Goal: Information Seeking & Learning: Learn about a topic

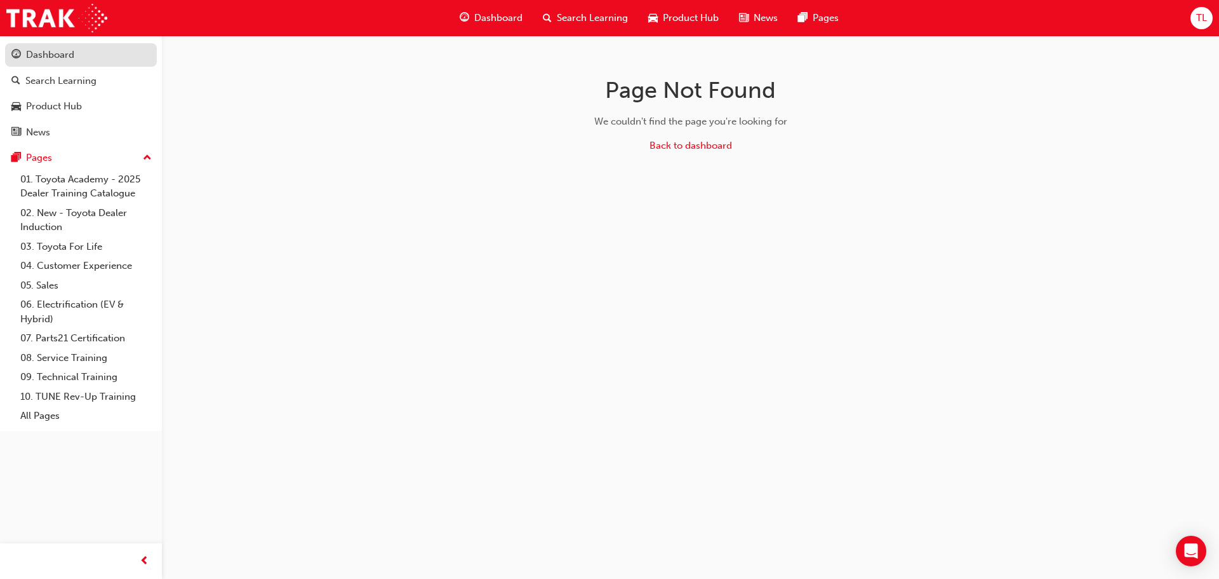
click at [37, 43] on button "Dashboard Search Learning Product Hub News Pages" at bounding box center [81, 93] width 152 height 105
click at [57, 56] on div "Dashboard" at bounding box center [50, 55] width 48 height 15
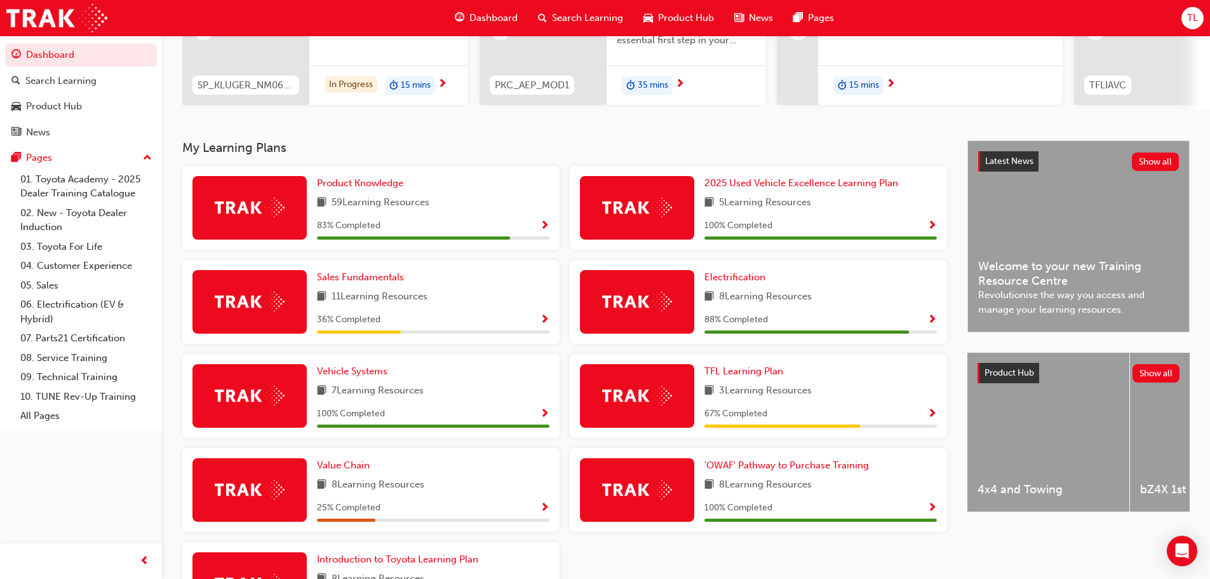
scroll to position [246, 0]
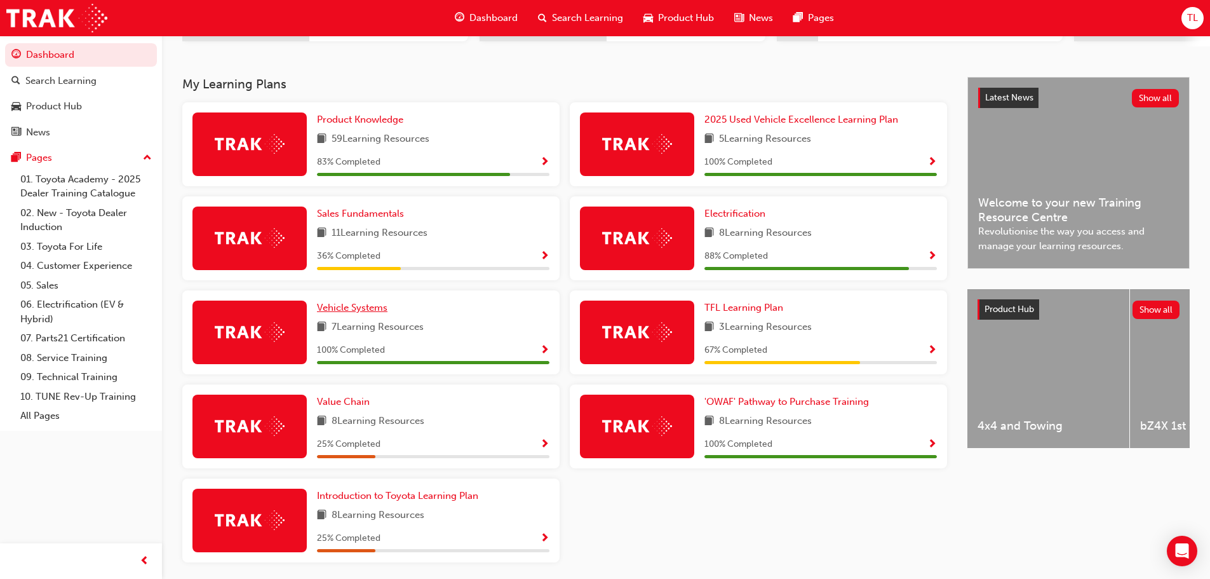
click at [364, 313] on span "Vehicle Systems" at bounding box center [352, 307] width 70 height 11
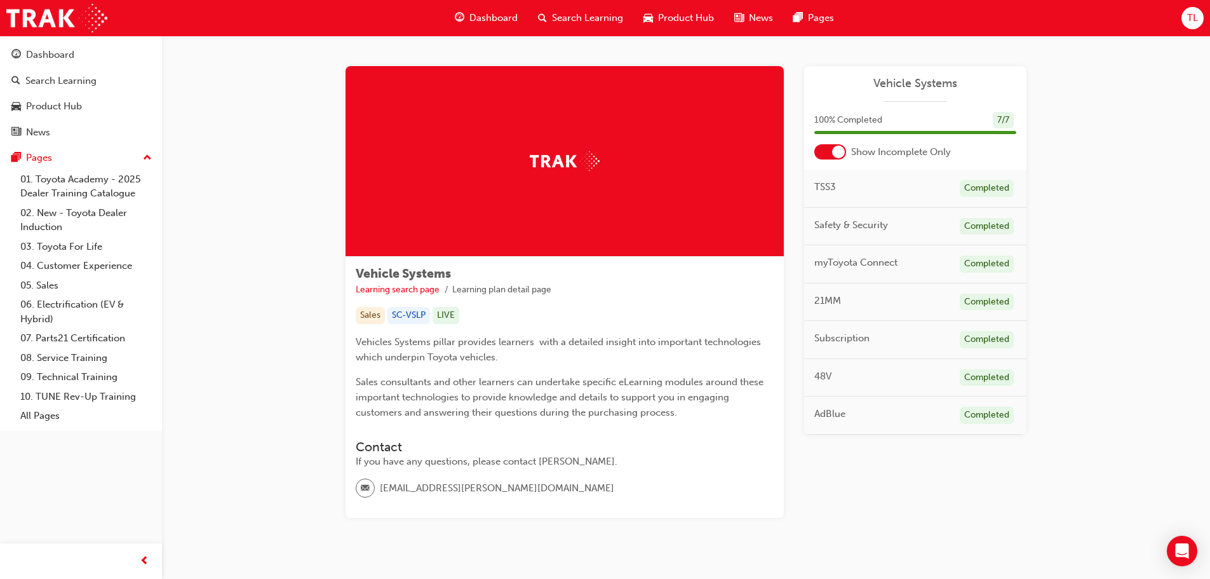
click at [826, 298] on span "21MM" at bounding box center [827, 300] width 27 height 15
click at [821, 300] on span "21MM" at bounding box center [827, 300] width 27 height 15
click at [864, 254] on div "myToyota Connect Completed" at bounding box center [915, 264] width 222 height 38
click at [833, 227] on span "Safety & Security" at bounding box center [851, 225] width 74 height 15
click at [34, 41] on button "Dashboard Search Learning Product Hub News Pages" at bounding box center [81, 93] width 152 height 105
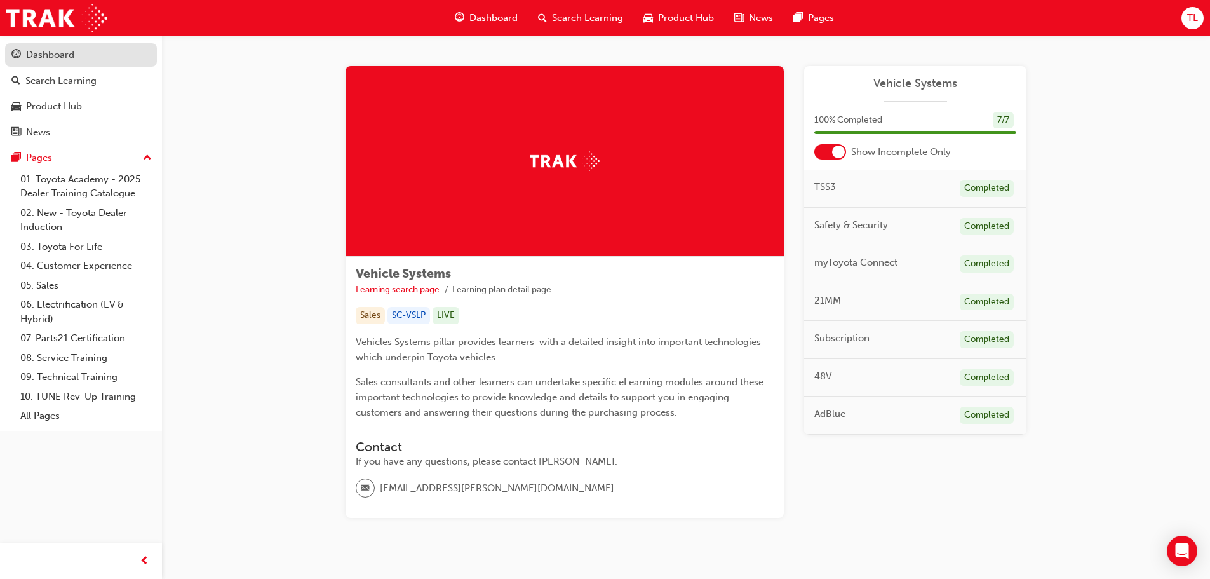
click at [48, 51] on div "Dashboard" at bounding box center [50, 55] width 48 height 15
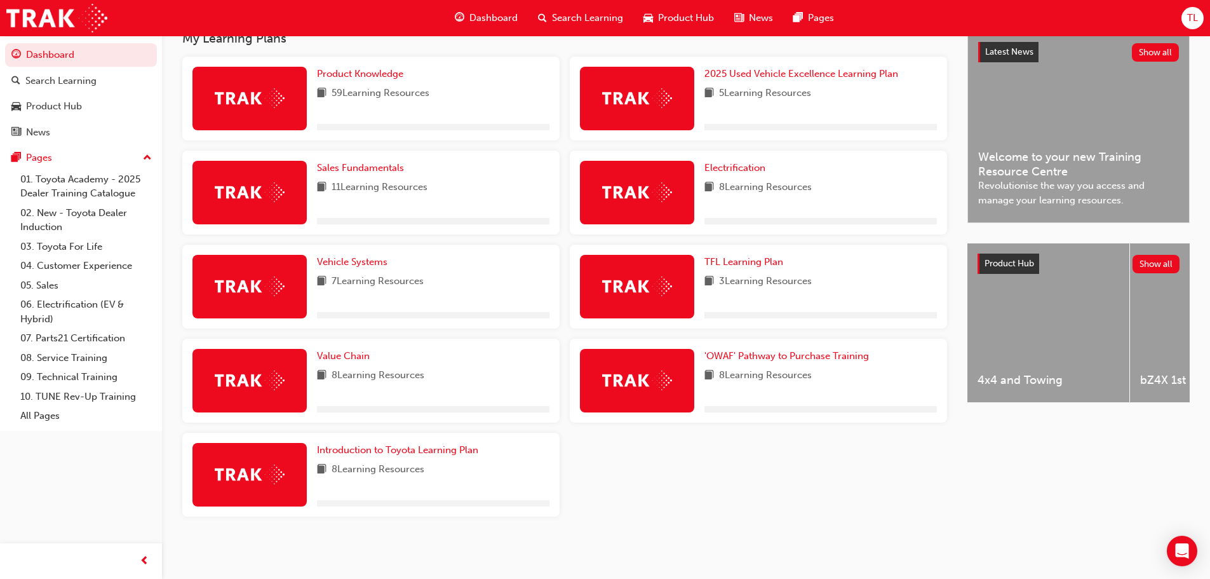
scroll to position [297, 0]
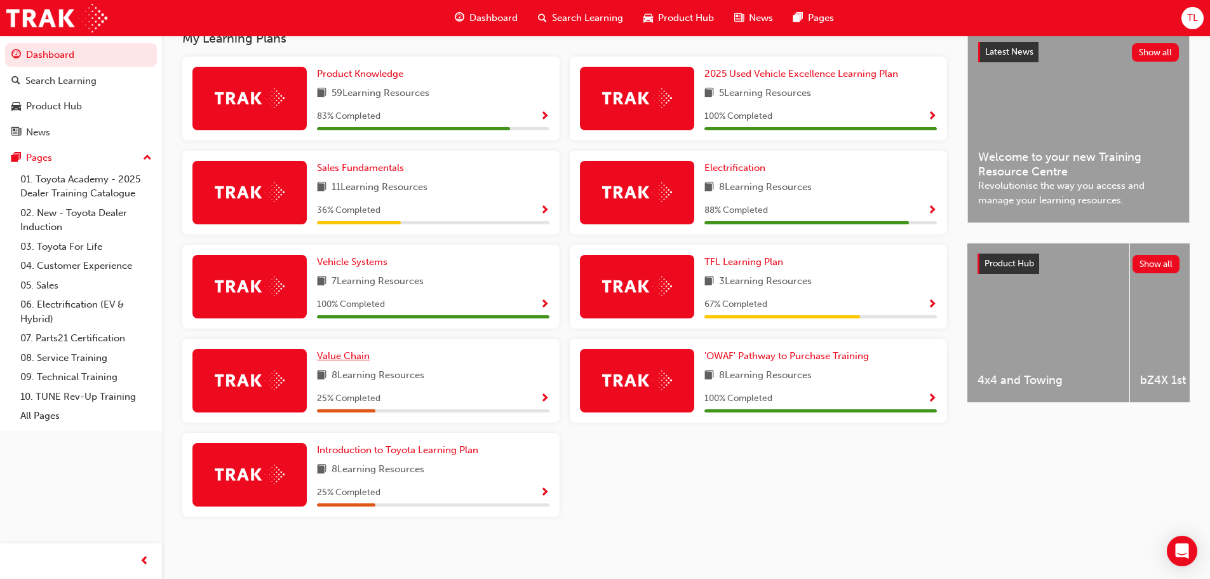
click at [359, 359] on span "Value Chain" at bounding box center [343, 355] width 53 height 11
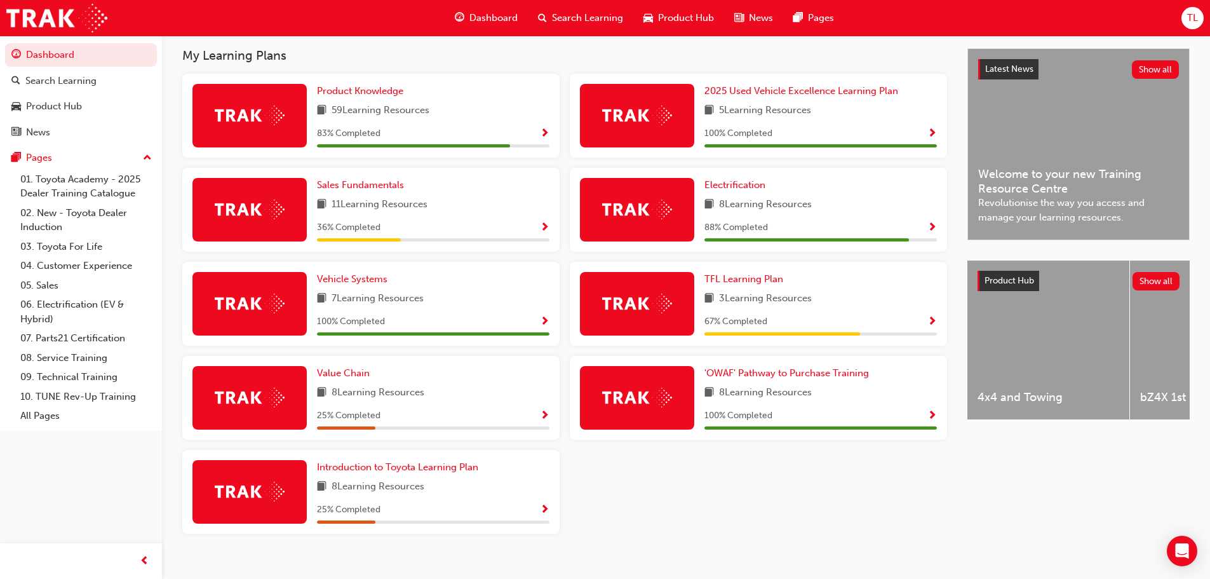
scroll to position [297, 0]
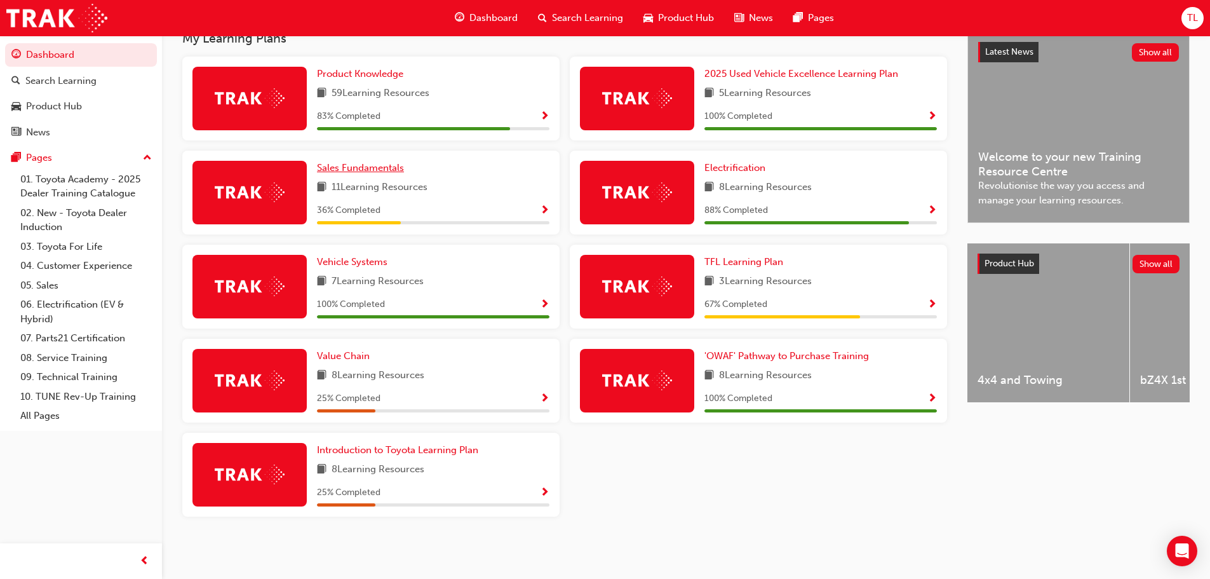
click at [380, 161] on link "Sales Fundamentals" at bounding box center [363, 168] width 92 height 15
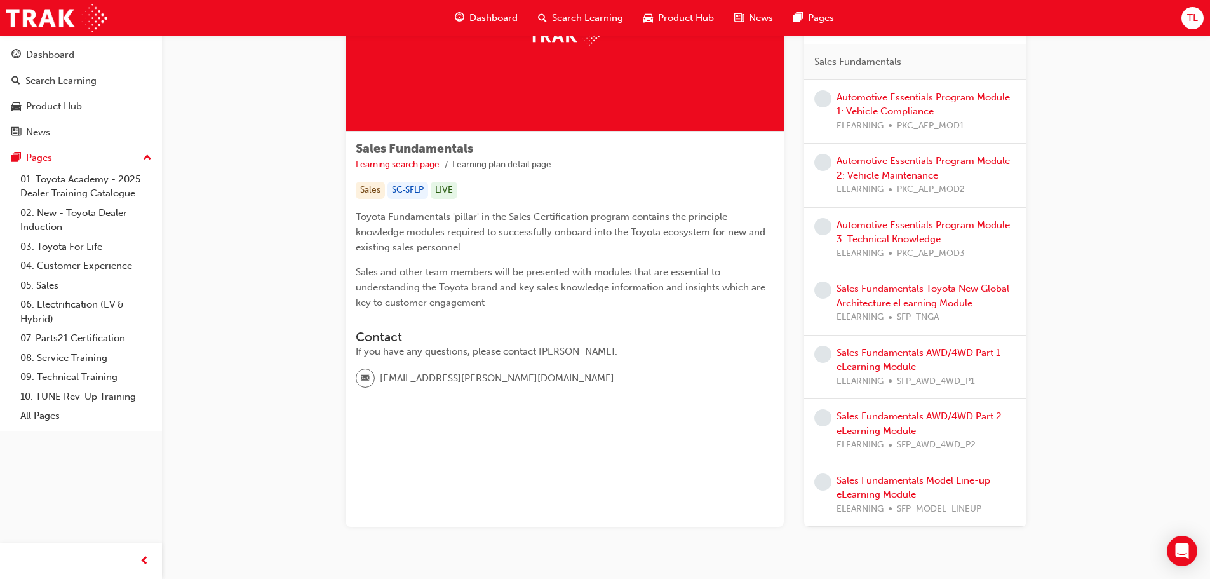
scroll to position [127, 0]
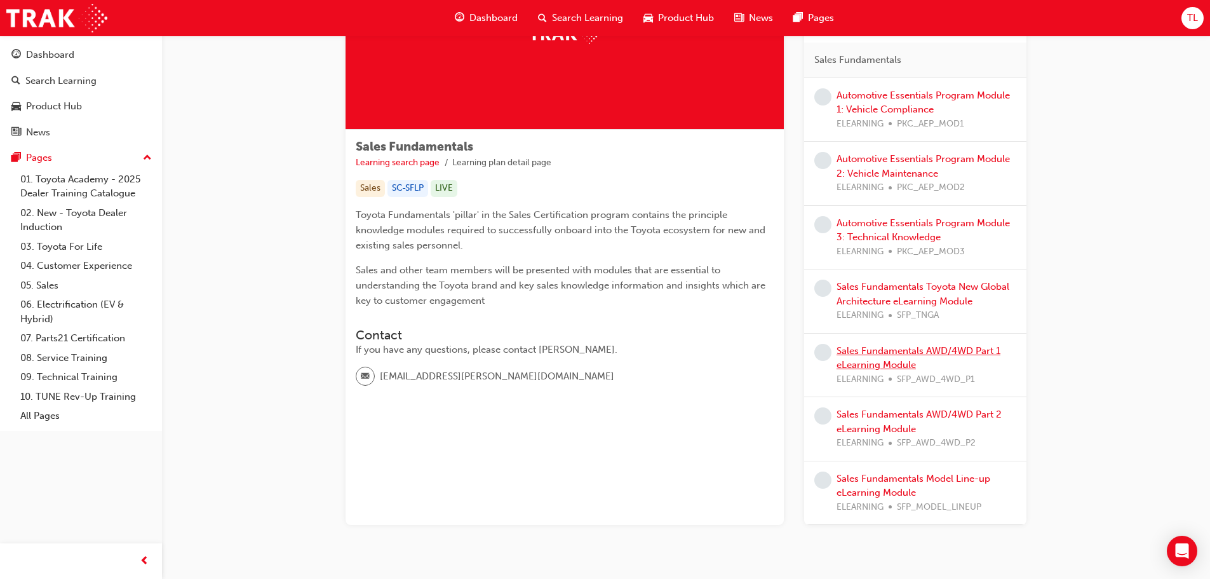
click at [911, 362] on link "Sales Fundamentals AWD/4WD Part 1 eLearning Module" at bounding box center [918, 358] width 164 height 26
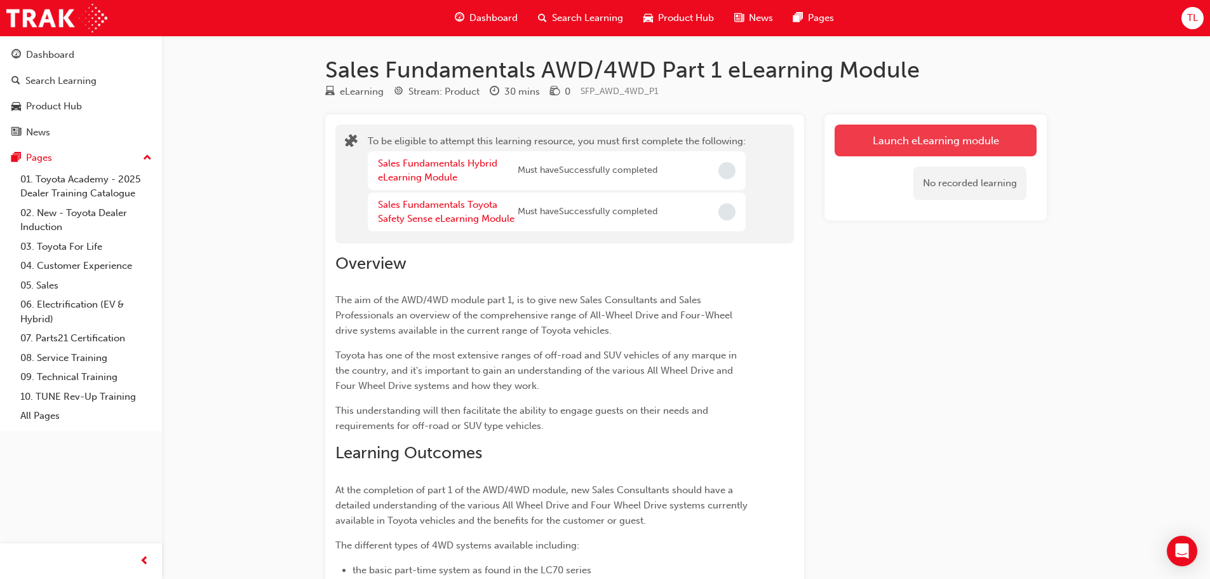
click at [885, 142] on button "Launch eLearning module" at bounding box center [935, 140] width 202 height 32
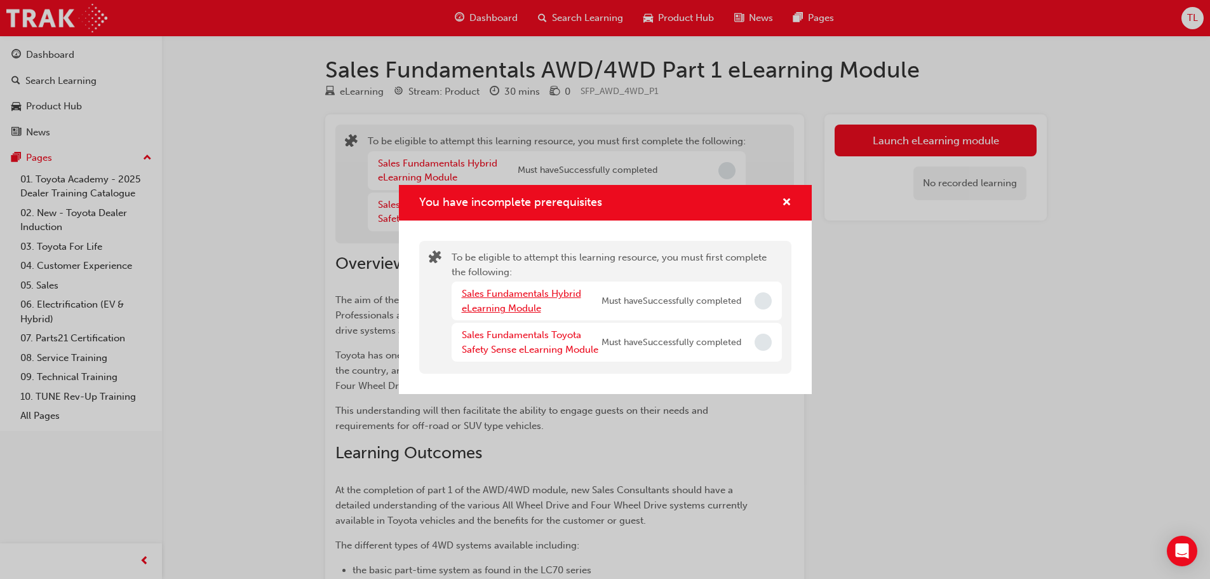
click at [486, 304] on link "Sales Fundamentals Hybrid eLearning Module" at bounding box center [521, 301] width 119 height 26
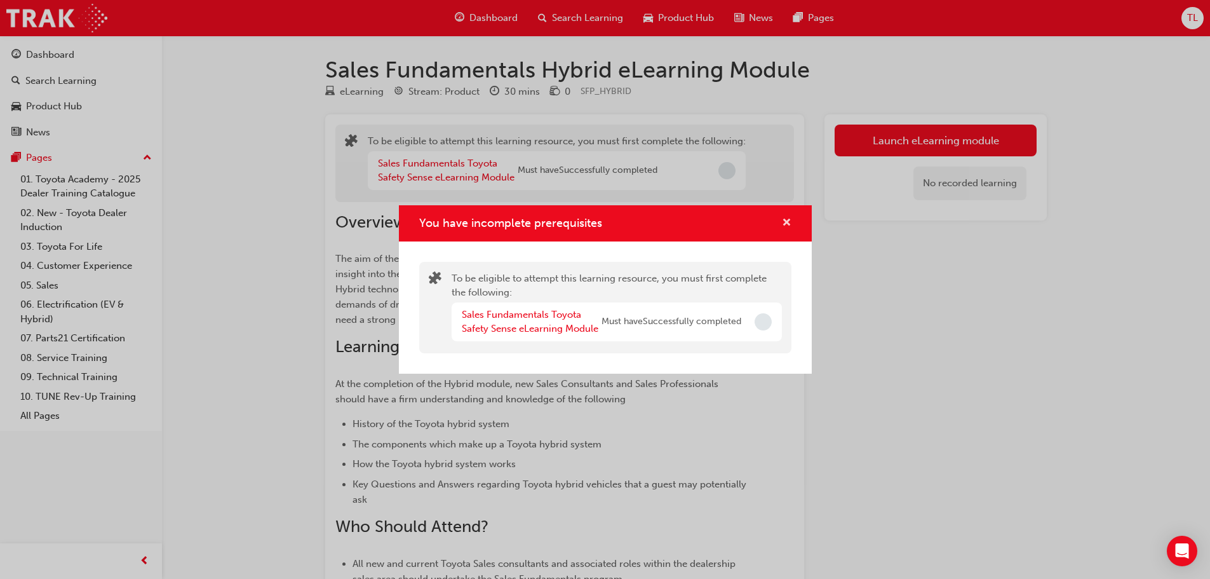
click at [787, 225] on span "cross-icon" at bounding box center [787, 223] width 10 height 11
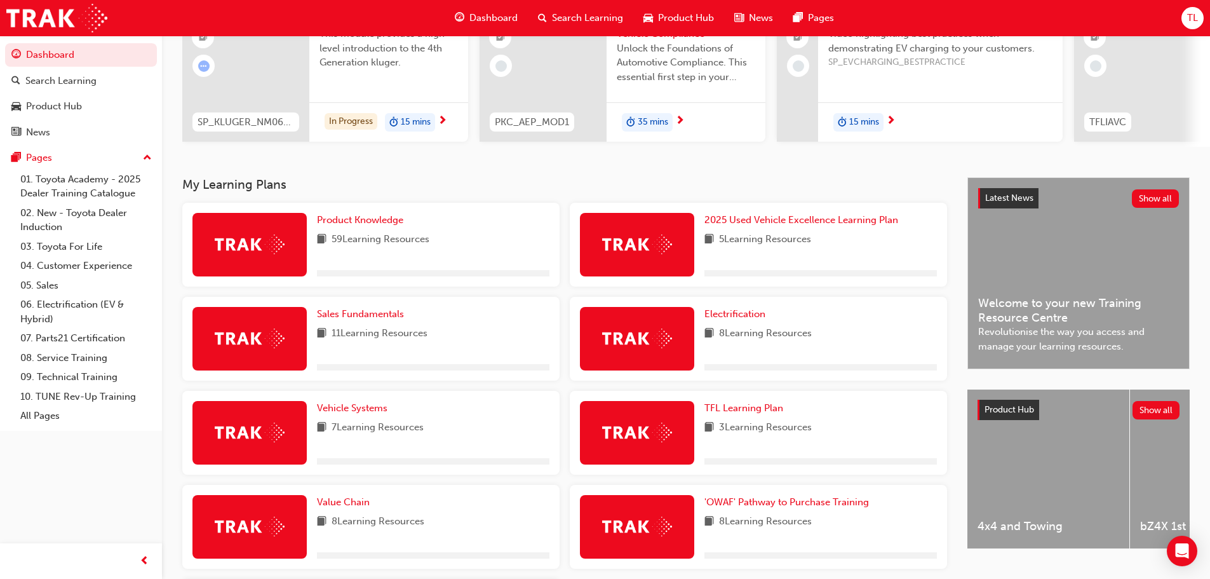
scroll to position [297, 0]
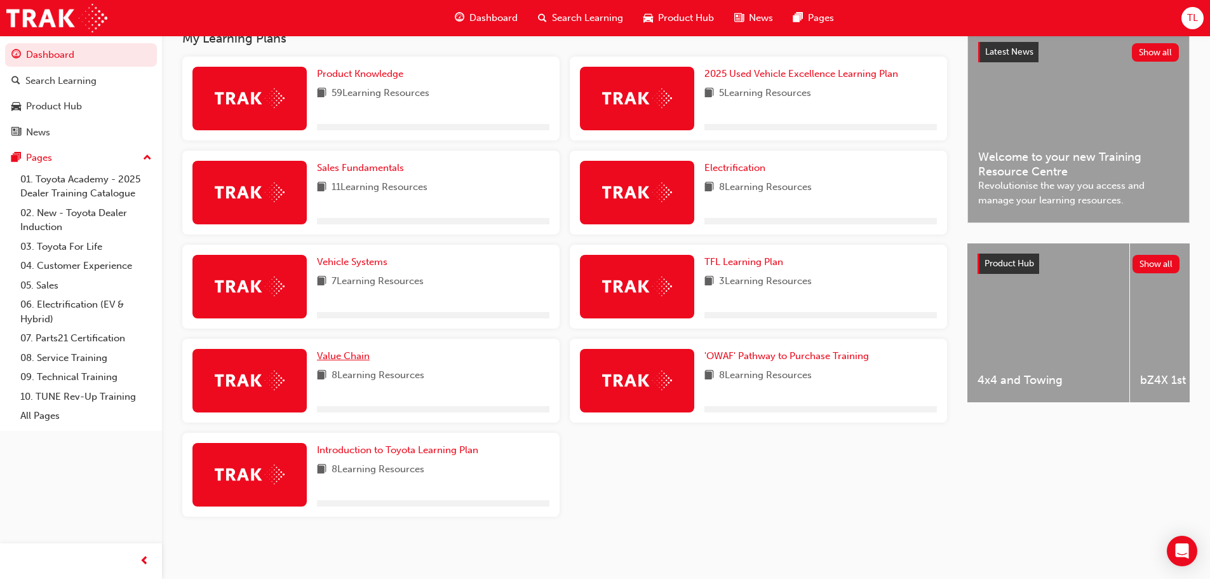
click at [340, 357] on span "Value Chain" at bounding box center [343, 355] width 53 height 11
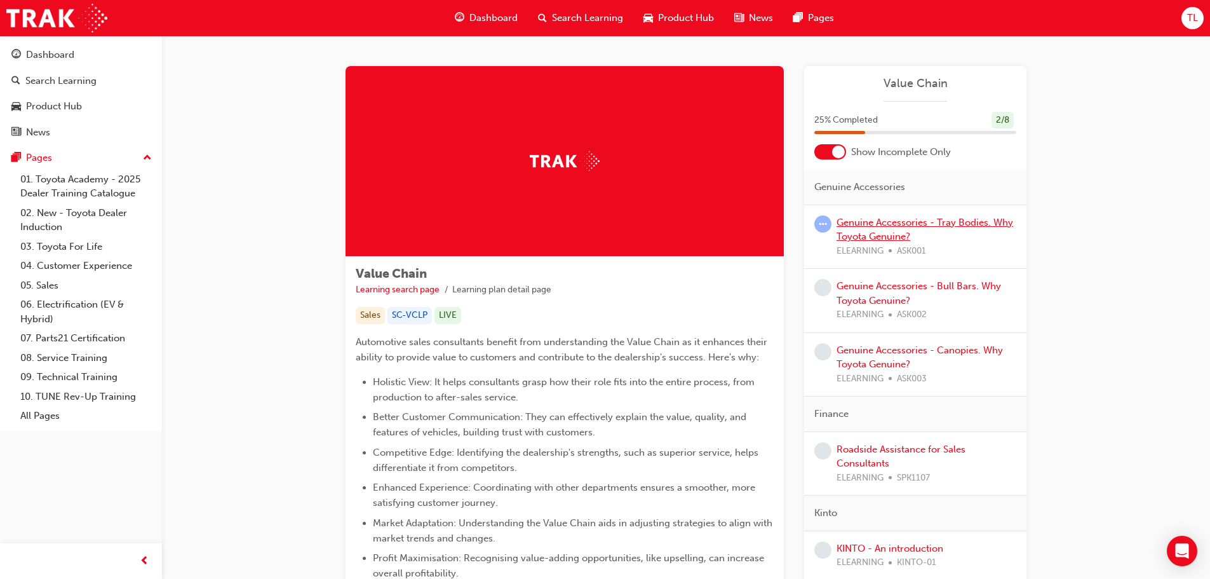
click at [876, 232] on link "Genuine Accessories - Tray Bodies. Why Toyota Genuine?" at bounding box center [924, 230] width 177 height 26
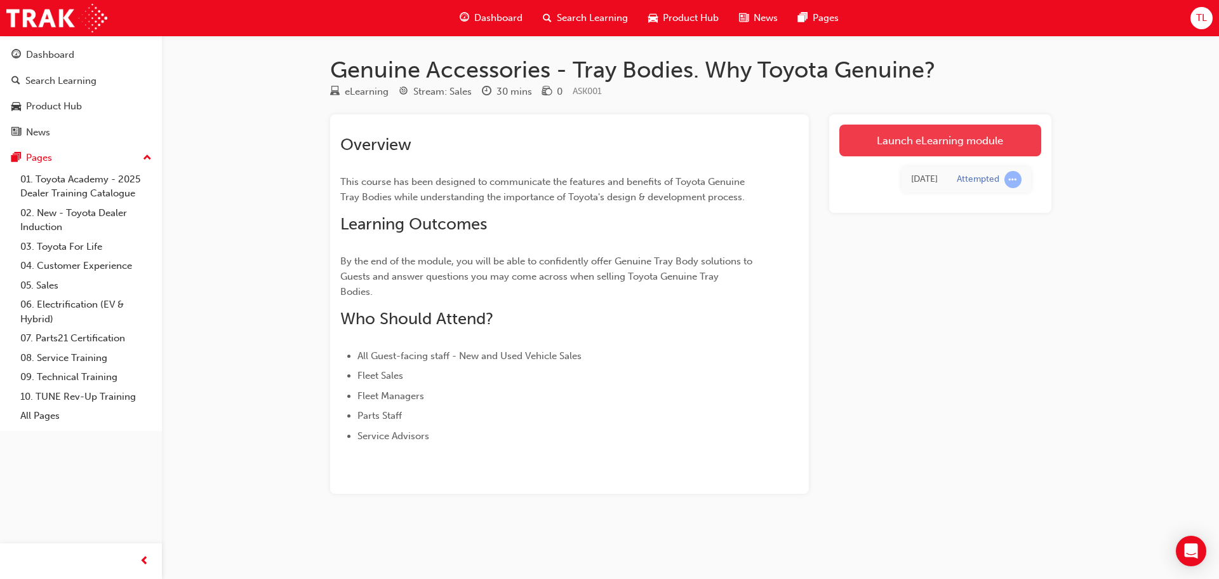
click at [949, 140] on link "Launch eLearning module" at bounding box center [941, 140] width 202 height 32
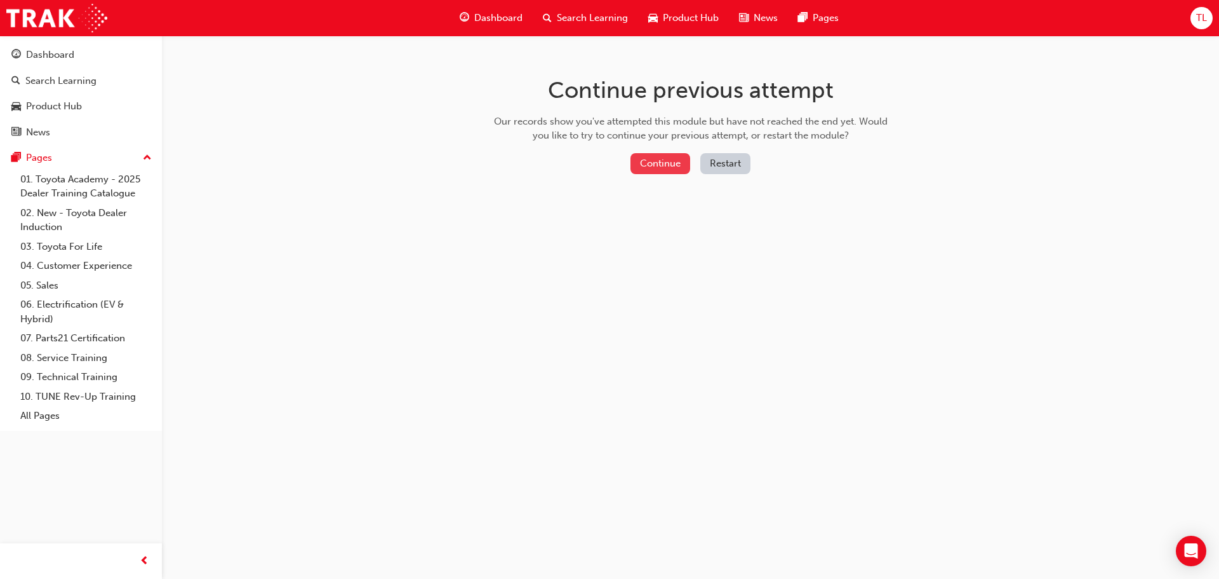
click at [651, 173] on button "Continue" at bounding box center [661, 163] width 60 height 21
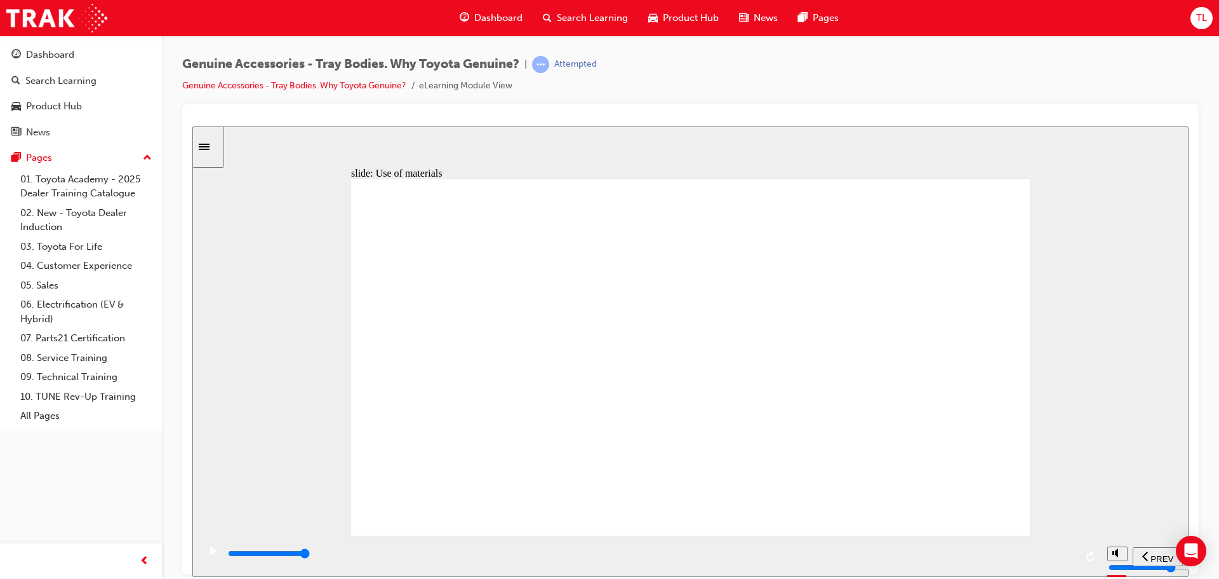
type input "5300"
